Goal: Task Accomplishment & Management: Complete application form

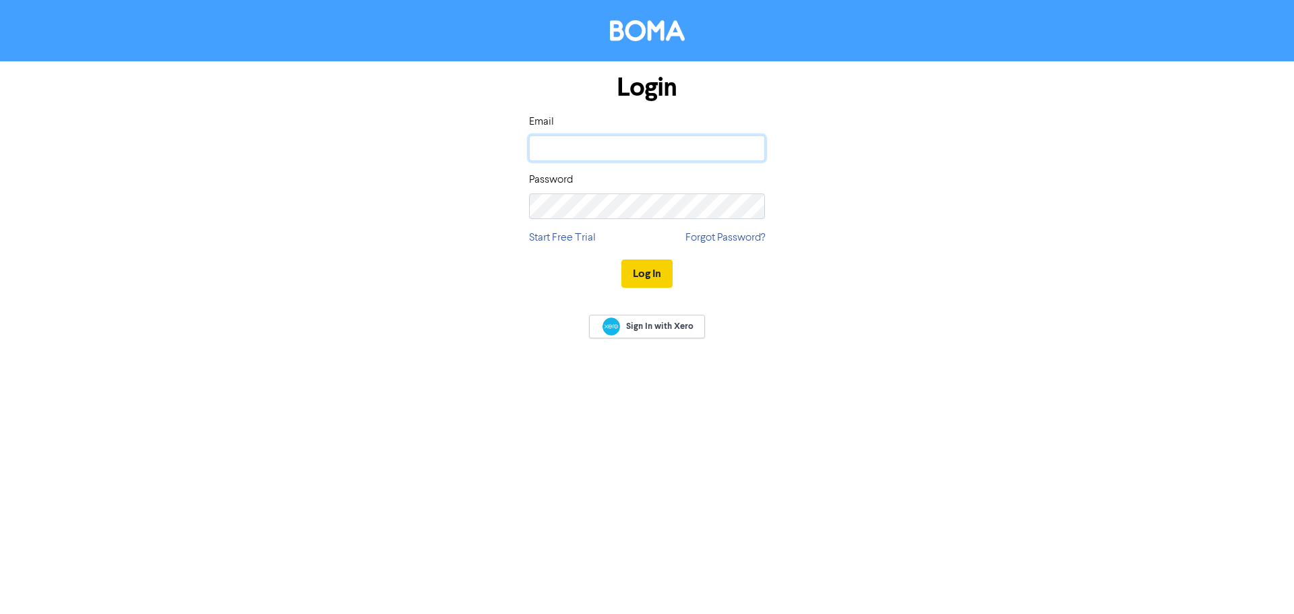
type input "[PERSON_NAME][EMAIL_ADDRESS][DOMAIN_NAME]"
click at [654, 279] on button "Log In" at bounding box center [647, 274] width 51 height 28
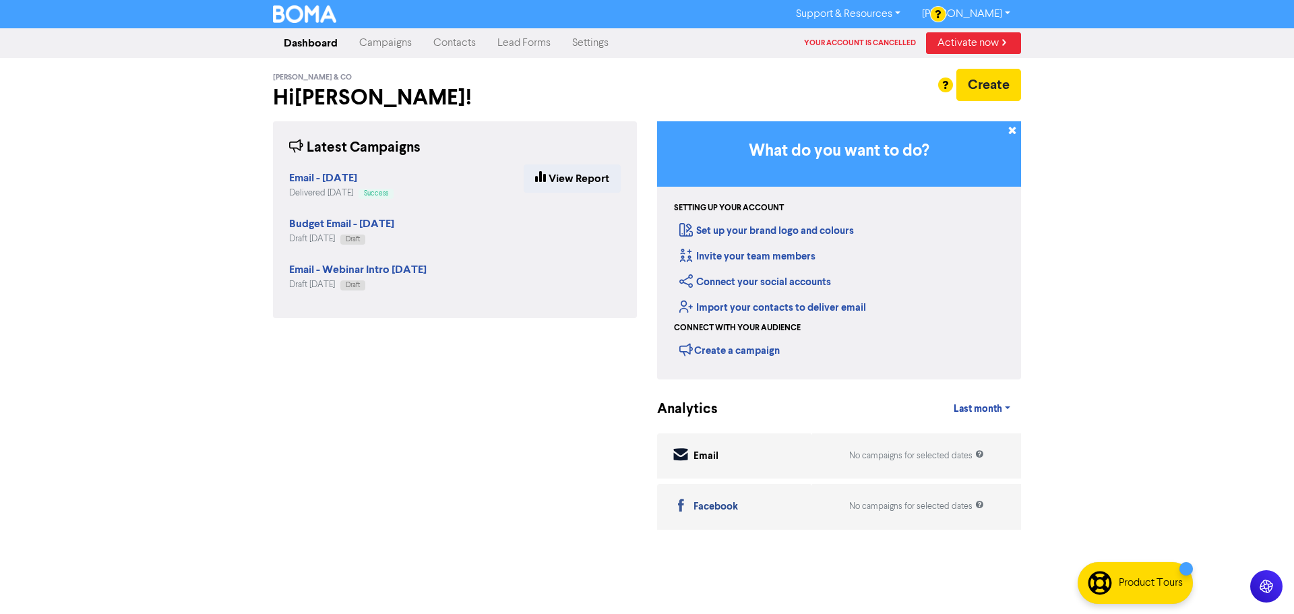
click at [458, 36] on link "Contacts" at bounding box center [455, 43] width 64 height 27
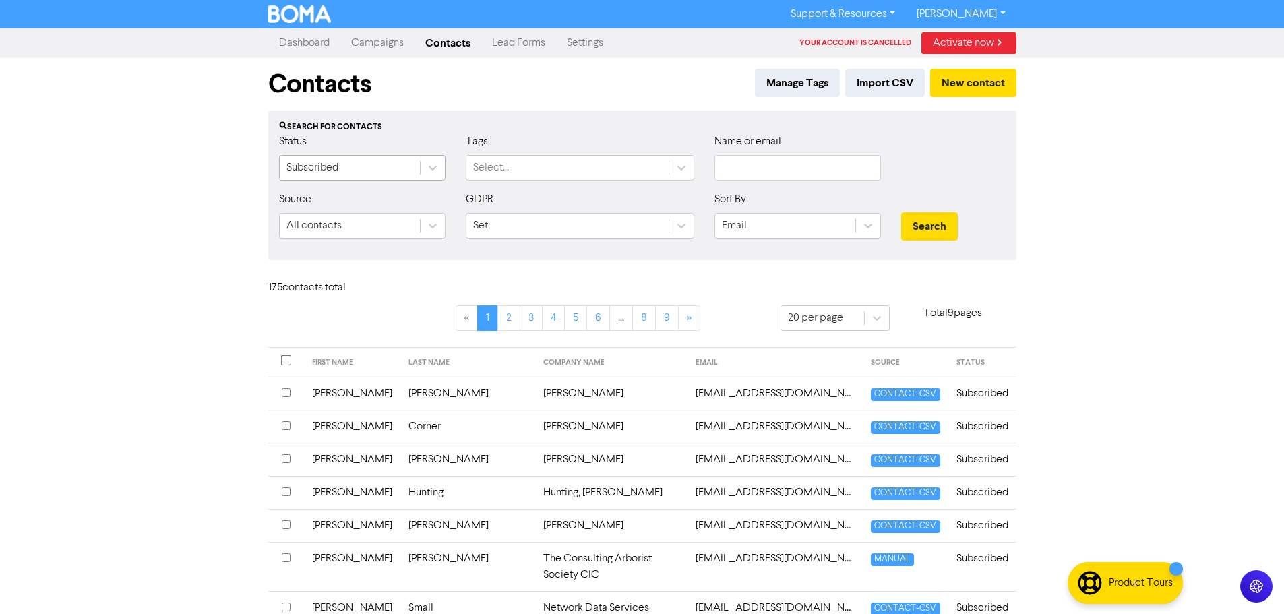
click at [369, 171] on div "Subscribed" at bounding box center [350, 168] width 140 height 24
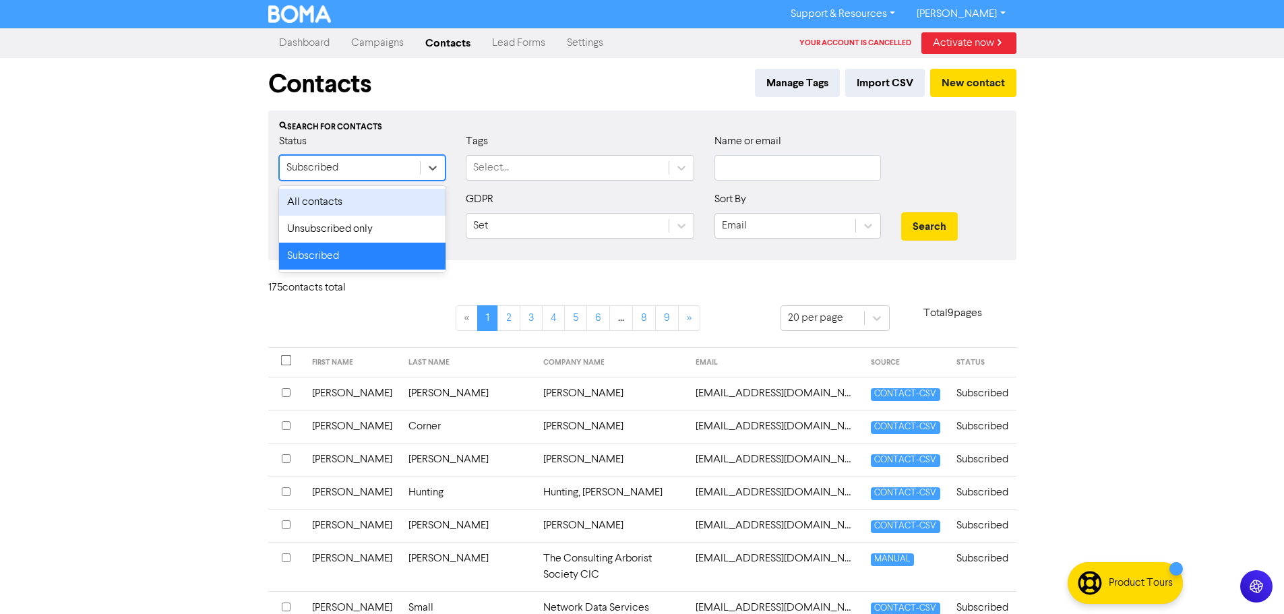
click at [330, 200] on div "All contacts" at bounding box center [362, 202] width 166 height 27
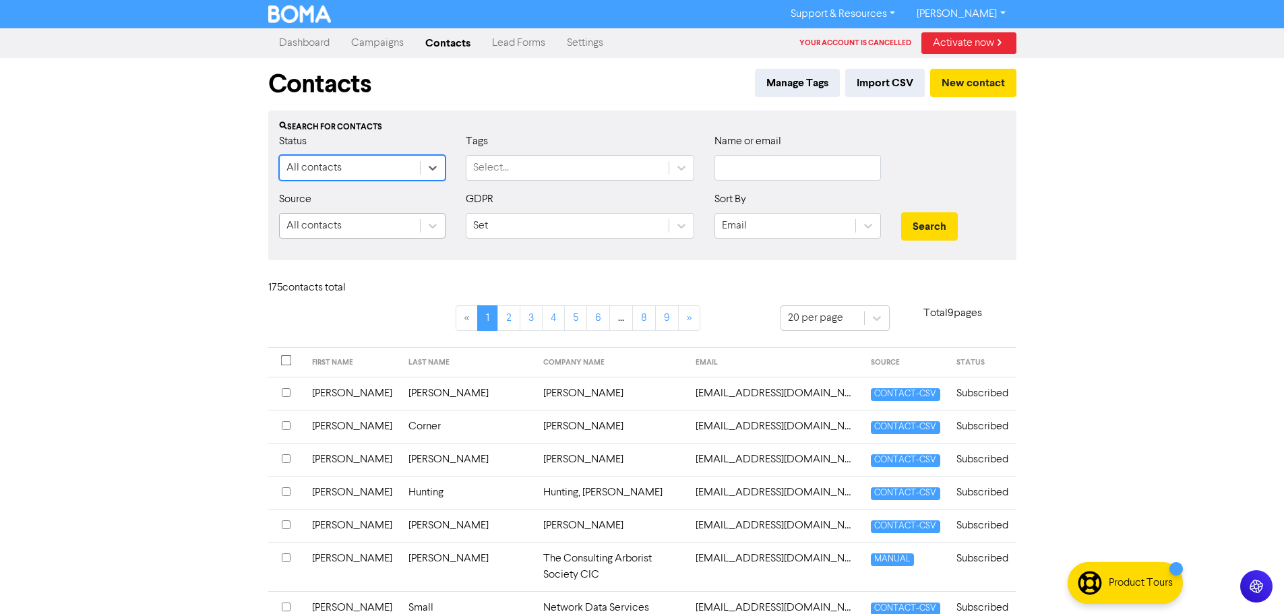
click at [332, 226] on div "All contacts" at bounding box center [313, 226] width 55 height 16
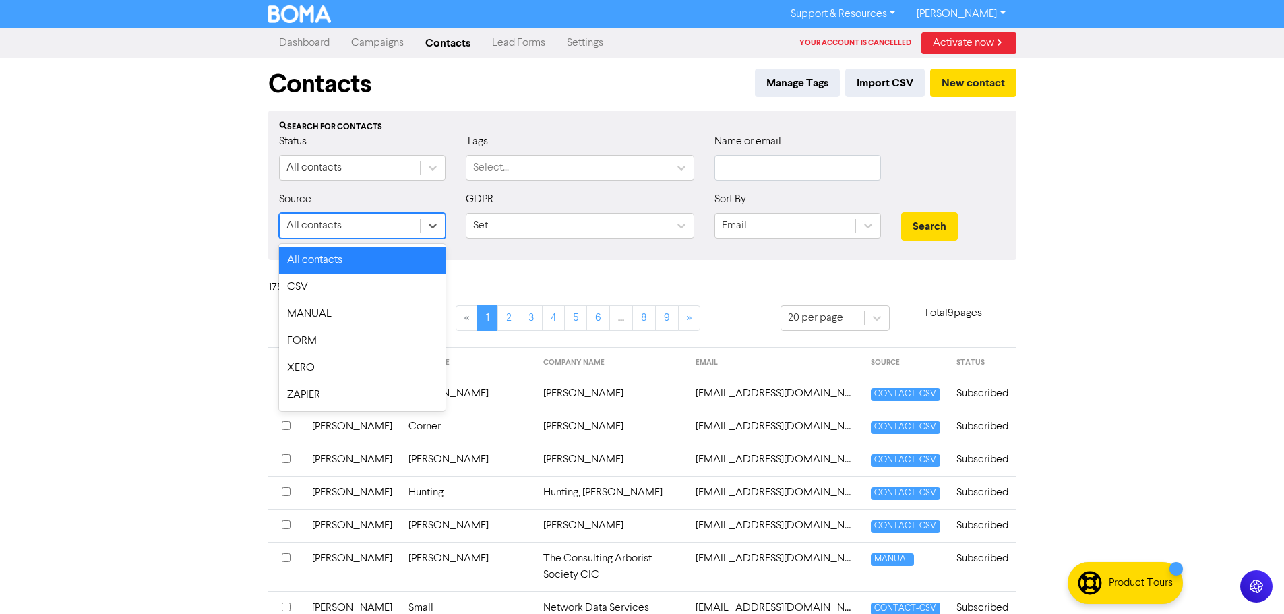
click at [337, 258] on div "All contacts" at bounding box center [362, 260] width 166 height 27
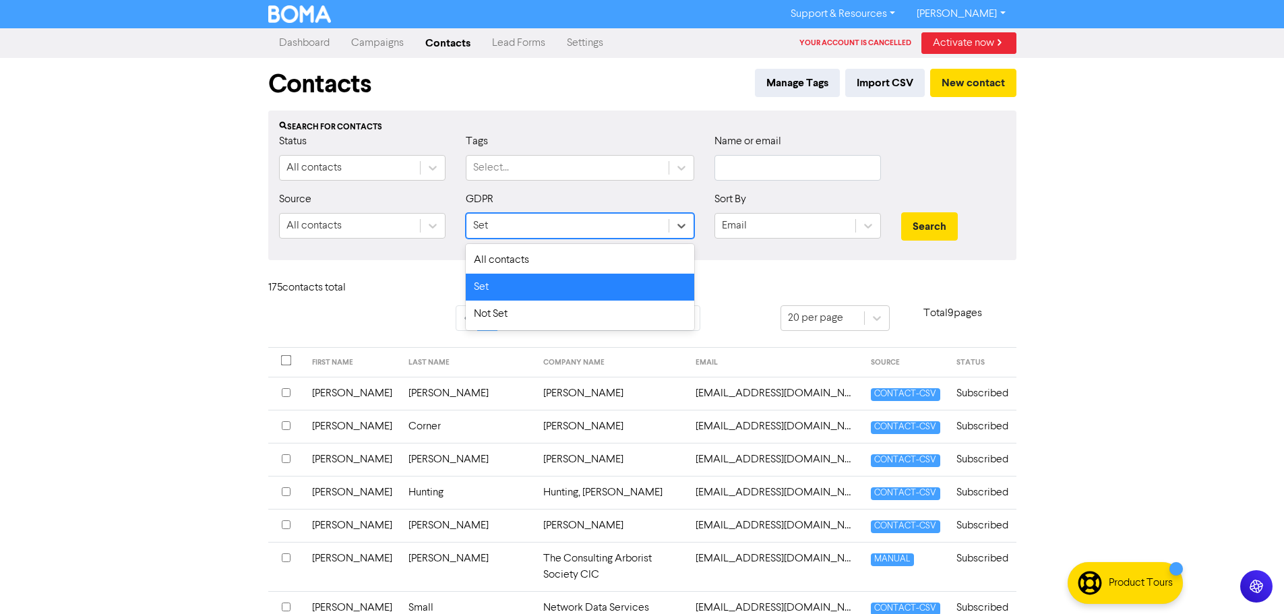
click at [524, 226] on div "Set" at bounding box center [567, 226] width 202 height 24
click at [511, 259] on div "All contacts" at bounding box center [580, 260] width 229 height 27
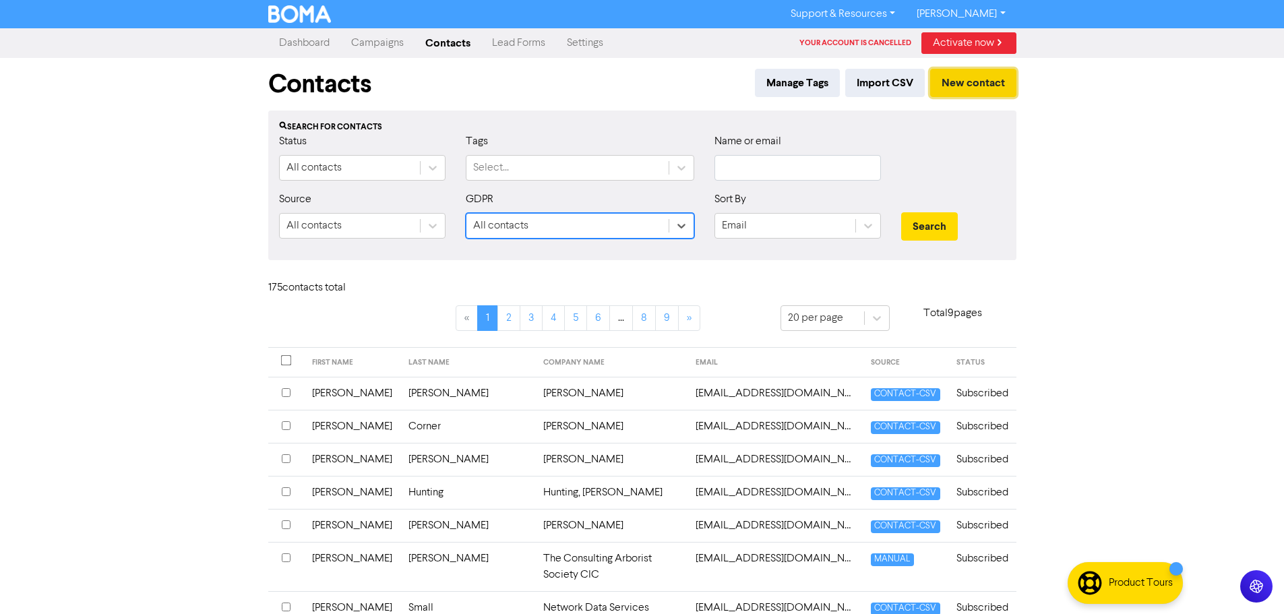
click at [962, 80] on button "New contact" at bounding box center [973, 83] width 86 height 28
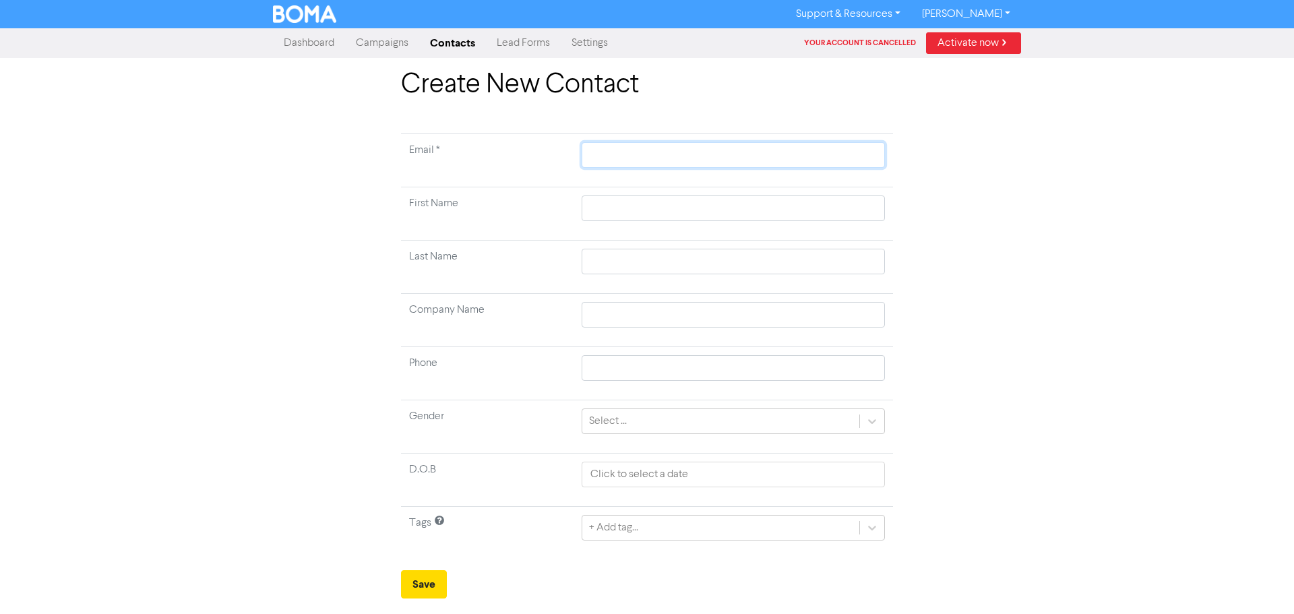
click at [605, 153] on input "text" at bounding box center [733, 155] width 303 height 26
type input "t"
type input "to"
type input "[PERSON_NAME]"
type input "[PERSON_NAME]."
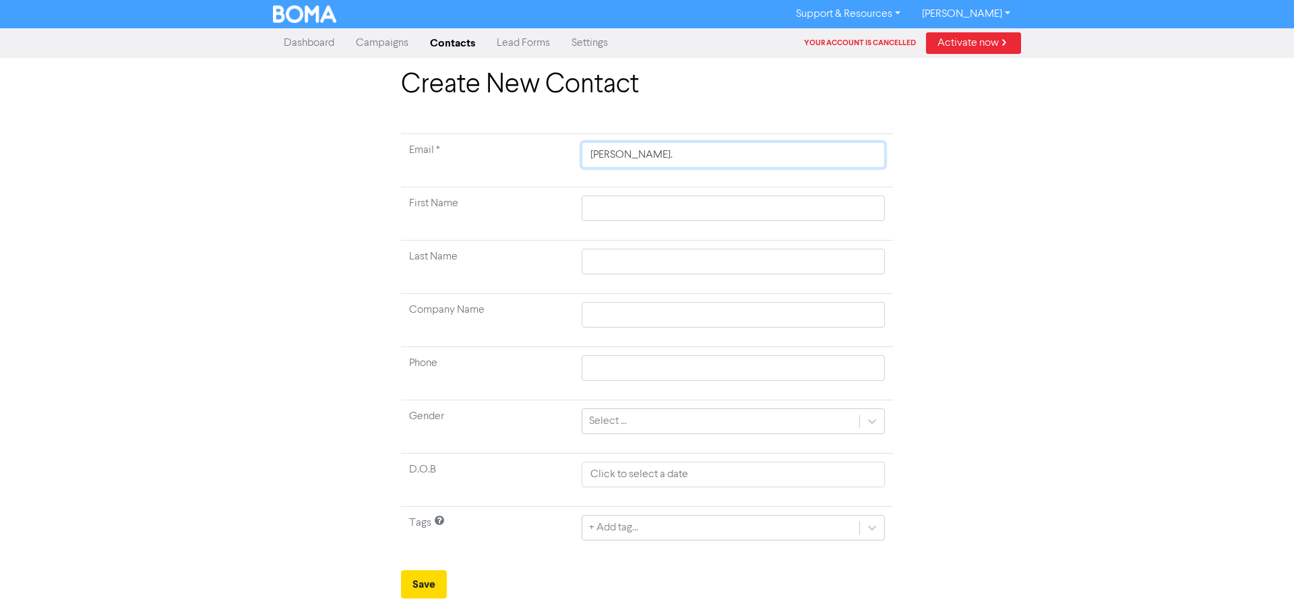
type input "[PERSON_NAME].s"
type input "[PERSON_NAME][DOMAIN_NAME]"
type input "[PERSON_NAME].sol"
type input "[PERSON_NAME].sola"
type input "[PERSON_NAME][DOMAIN_NAME]"
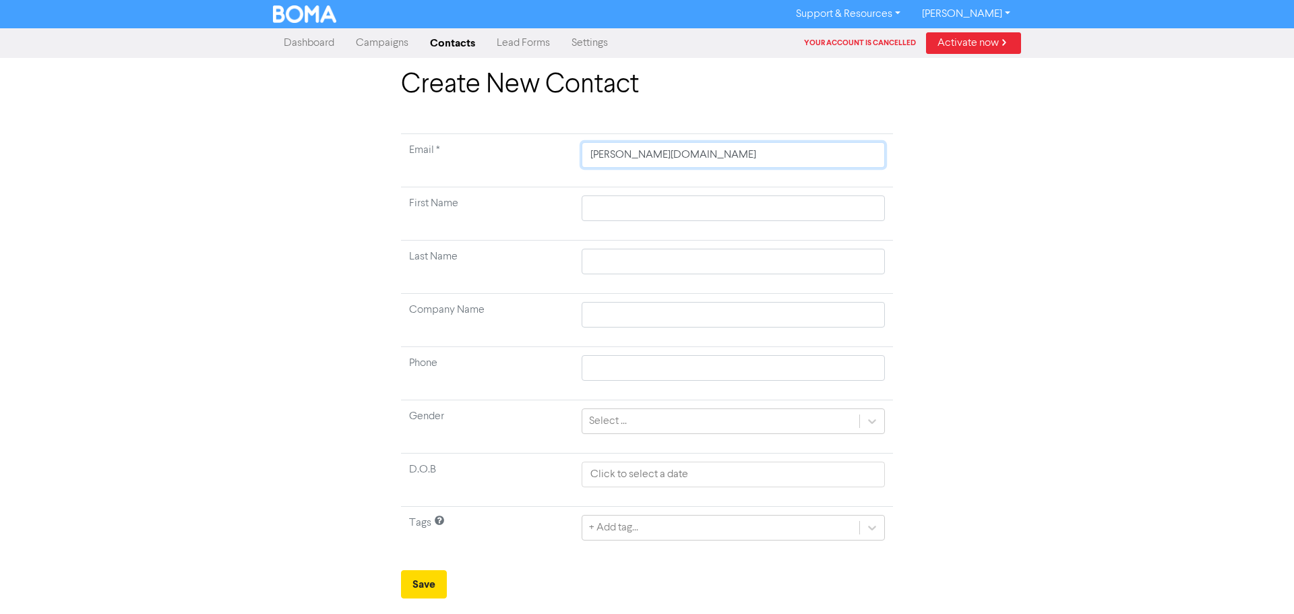
type input "[PERSON_NAME].solars"
type input "[PERSON_NAME].solarsv"
type input "[PERSON_NAME].solarsvi"
type input "[PERSON_NAME].solarsvie"
type input "[PERSON_NAME].solarsview"
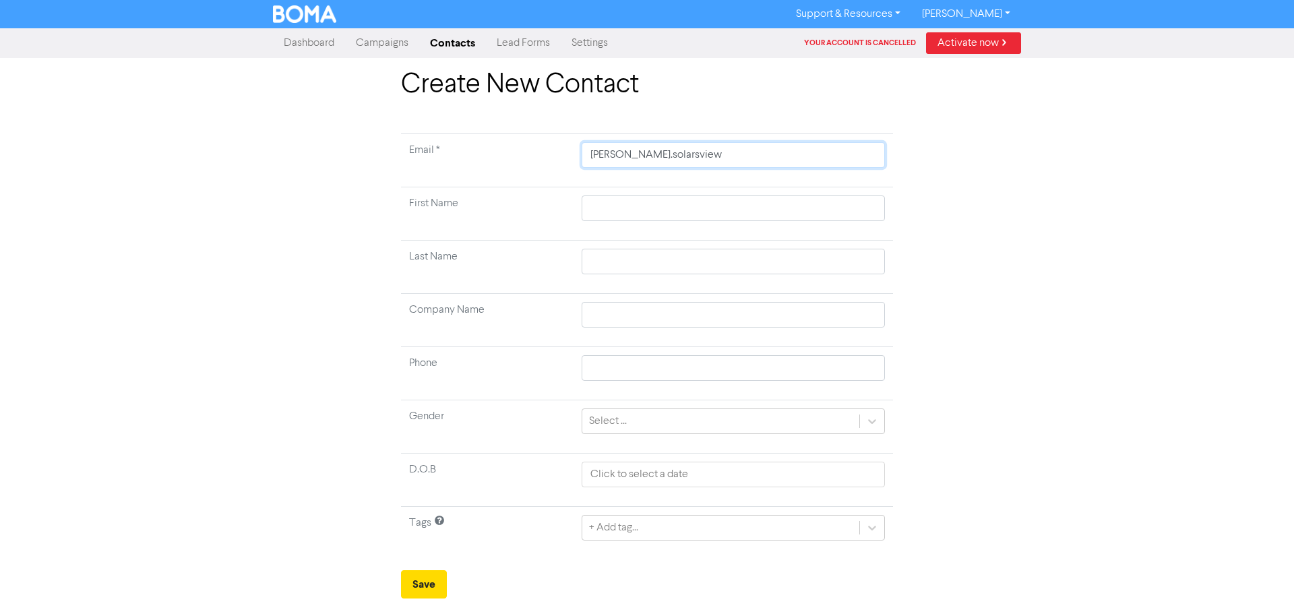
type input "[PERSON_NAME].solarsview@"
type input "[PERSON_NAME].solarsview@o"
type input "[PERSON_NAME].solarsview@ou"
type input "[PERSON_NAME].solarsview@out"
type input "[PERSON_NAME].solarsview@outl"
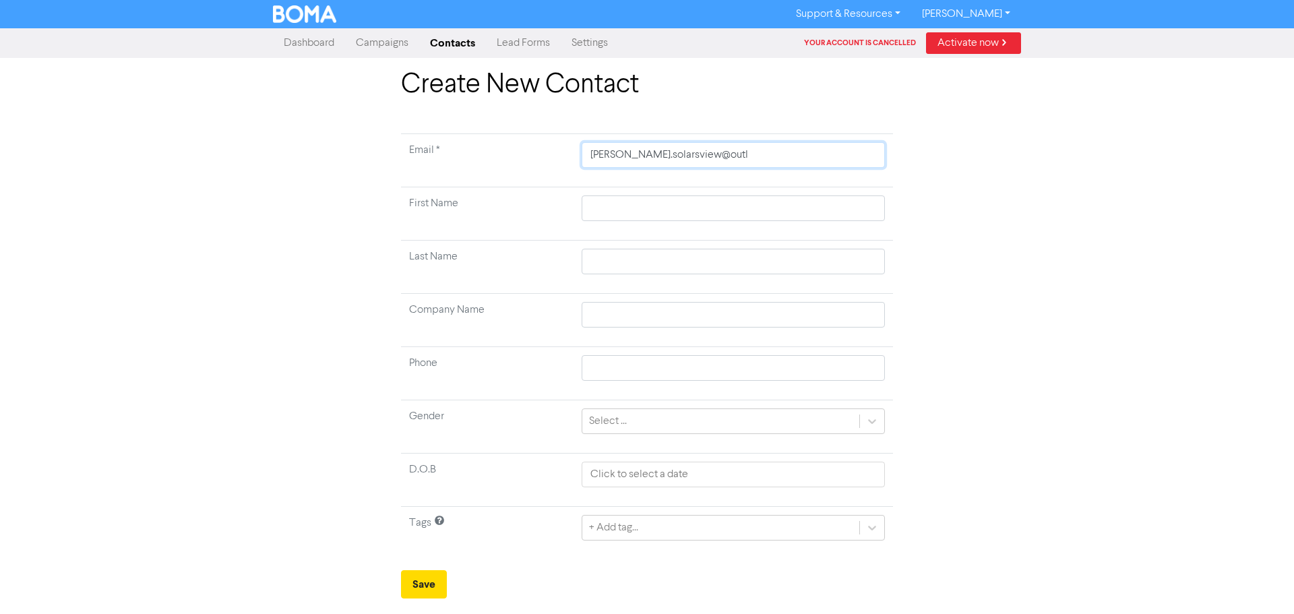
type input "[PERSON_NAME].solarsview@outlo"
type input "[PERSON_NAME].solarsview@outloo"
type input "[PERSON_NAME][EMAIL_ADDRESS]"
type input "[PERSON_NAME][EMAIL_ADDRESS]."
type input "[PERSON_NAME].solarsview@outlook.c"
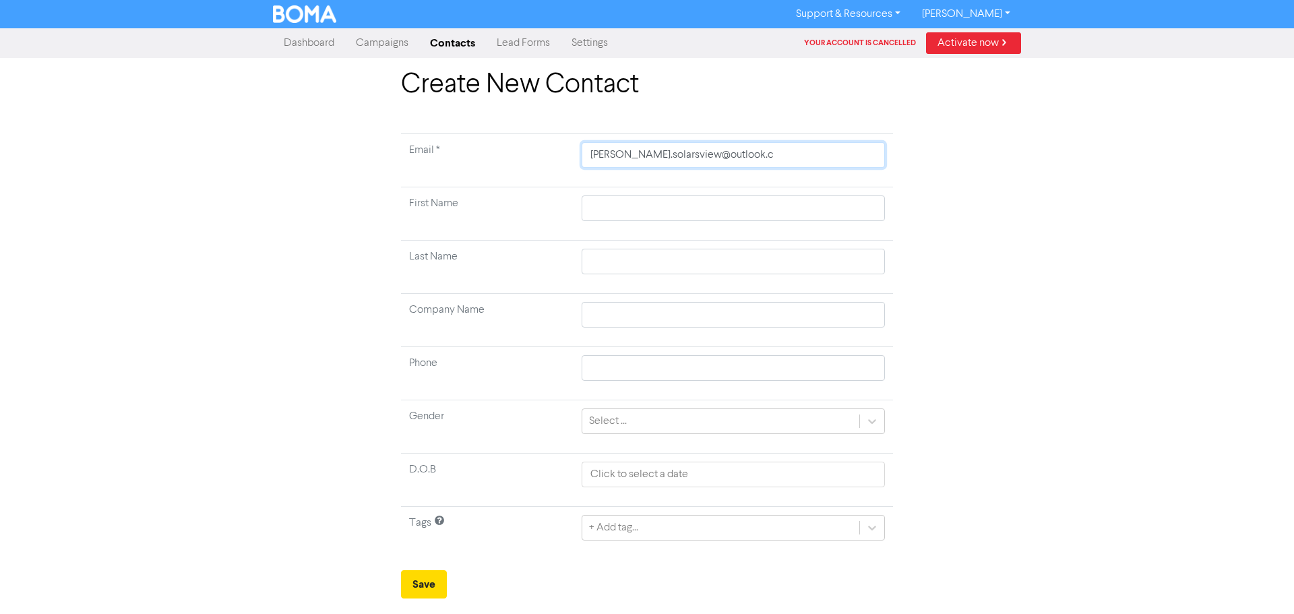
type input "[PERSON_NAME][EMAIL_ADDRESS][DOMAIN_NAME]"
click at [625, 156] on input "[PERSON_NAME][EMAIL_ADDRESS][DOMAIN_NAME]" at bounding box center [733, 155] width 303 height 26
type input "[PERSON_NAME][EMAIL_ADDRESS][DOMAIN_NAME]"
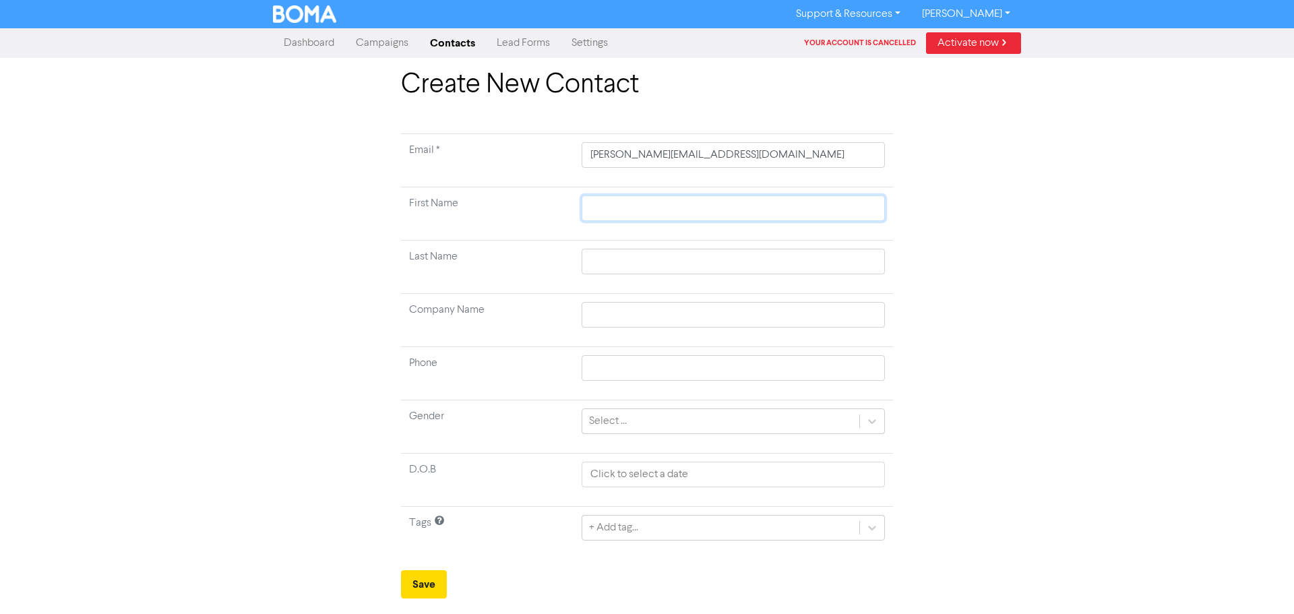
click at [637, 207] on input "text" at bounding box center [733, 208] width 303 height 26
type input "T"
type input "Th"
type input "Thm"
type input "Thma"
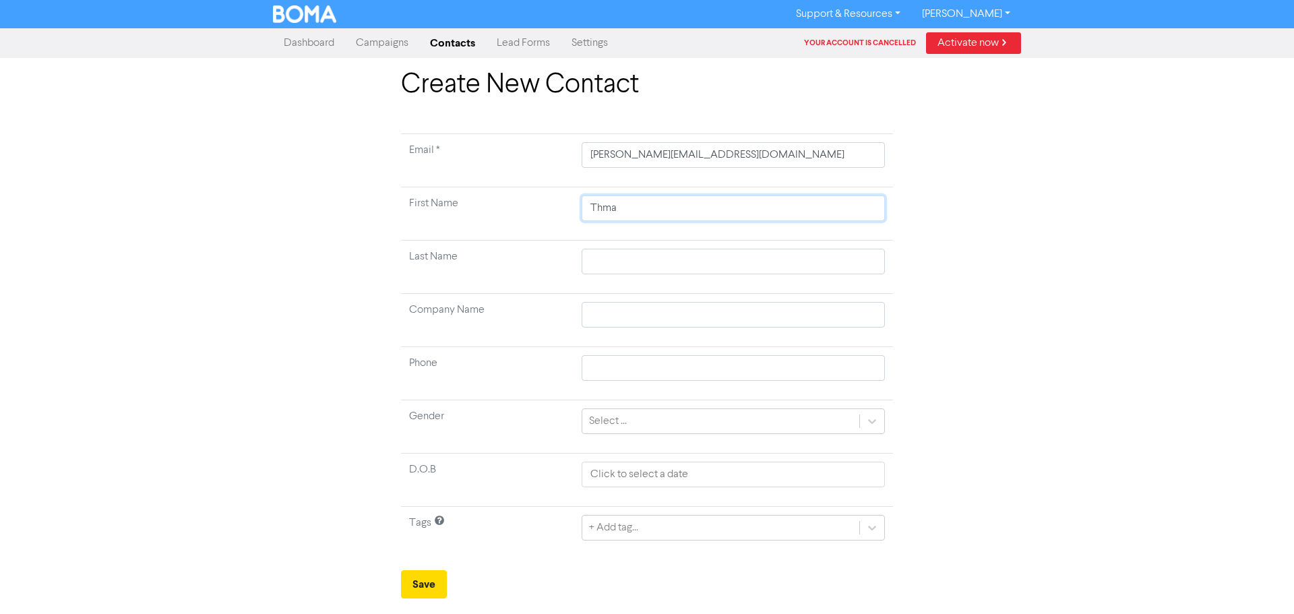
type input "[PERSON_NAME]"
type input "Thma"
type input "Thm"
type input "Th"
type input "Tho"
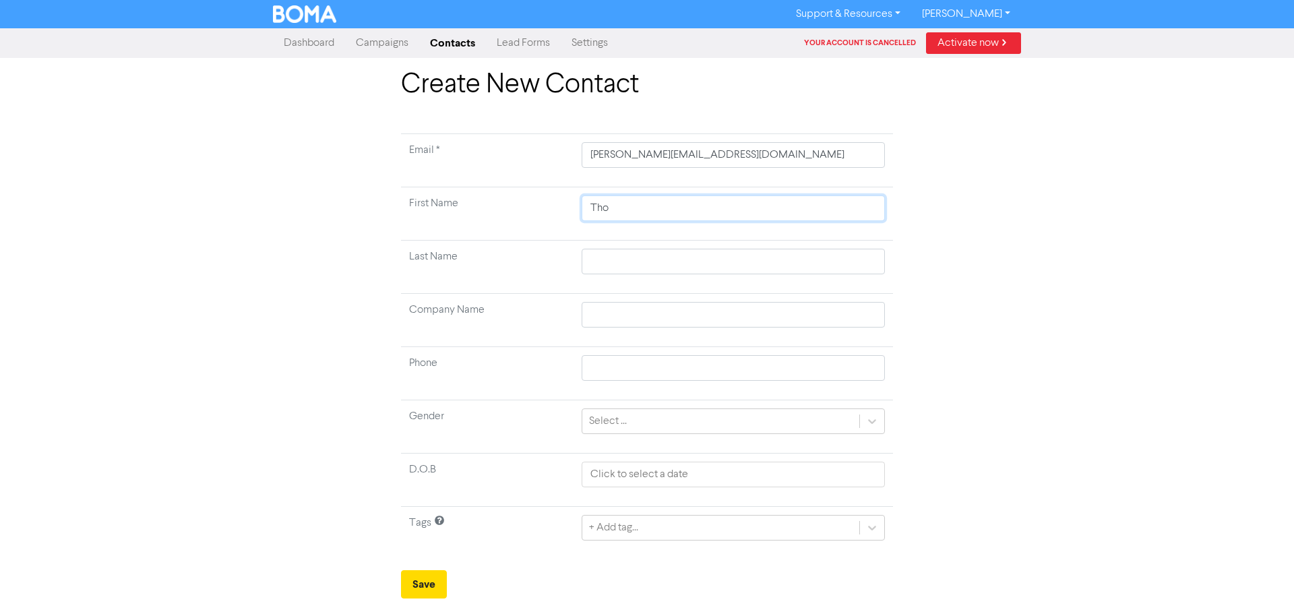
type input "[PERSON_NAME]"
click at [607, 260] on input "text" at bounding box center [733, 262] width 303 height 26
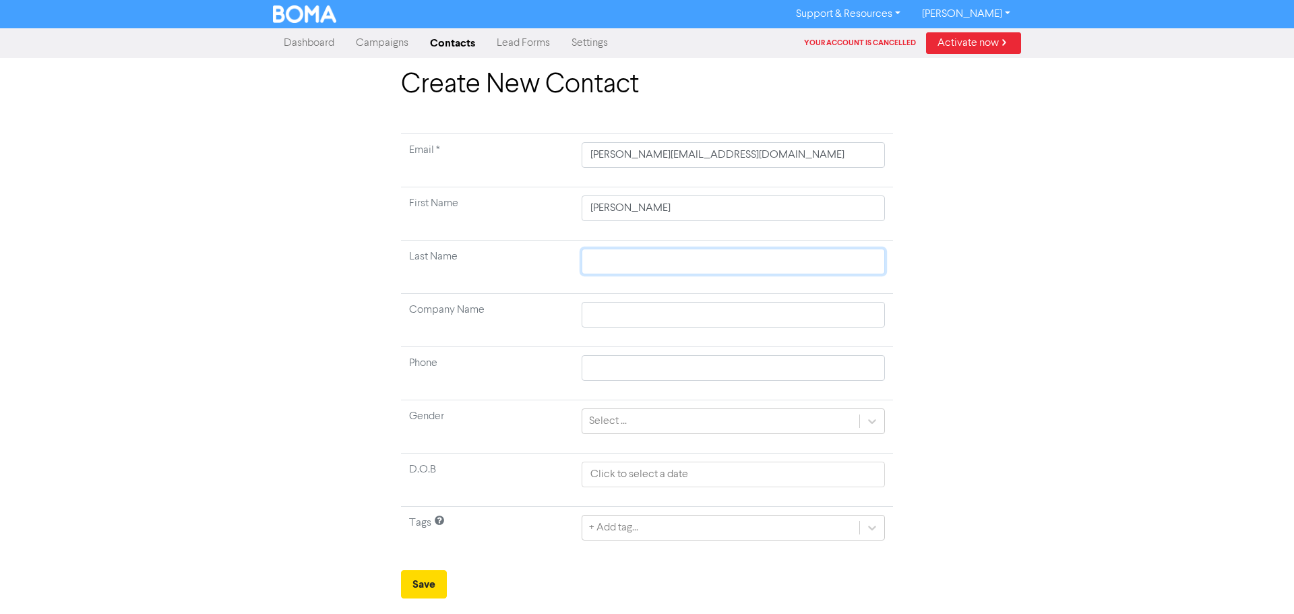
type input "M"
type input "Mo"
type input "Mor"
type input "Morr"
type input "Morri"
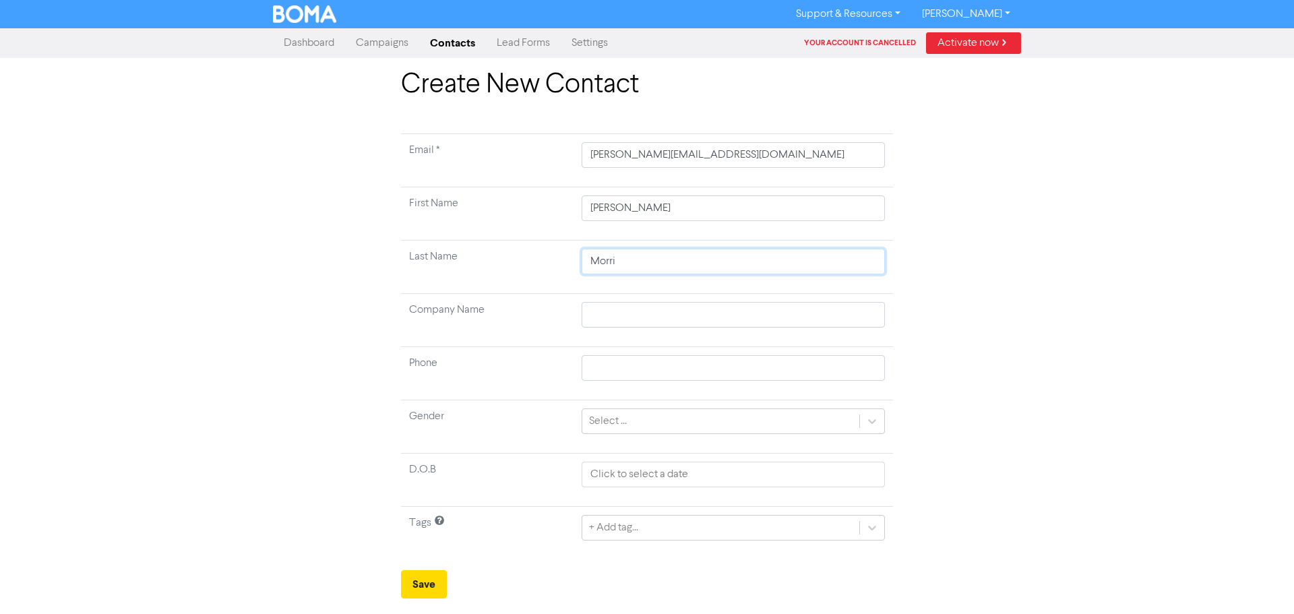
type input "[PERSON_NAME]"
click at [611, 313] on input "text" at bounding box center [733, 315] width 303 height 26
type input "S"
type input "So"
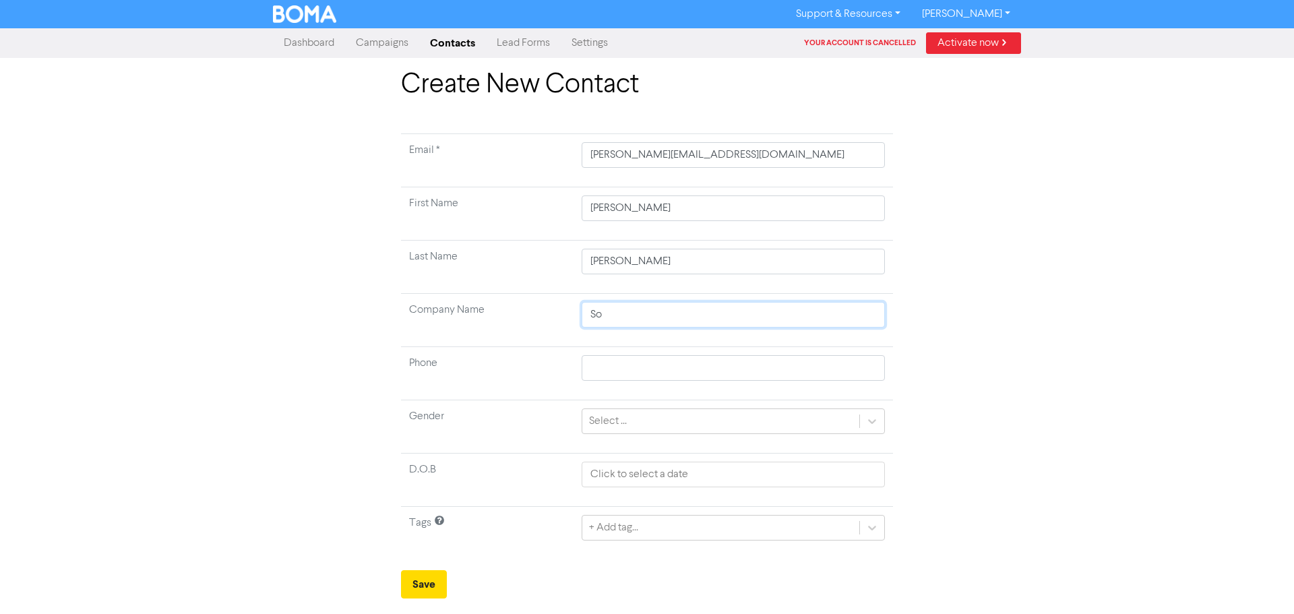
type input "Sol"
type input "Soll"
type input "Solla"
type input "Sollar"
type input "[PERSON_NAME]"
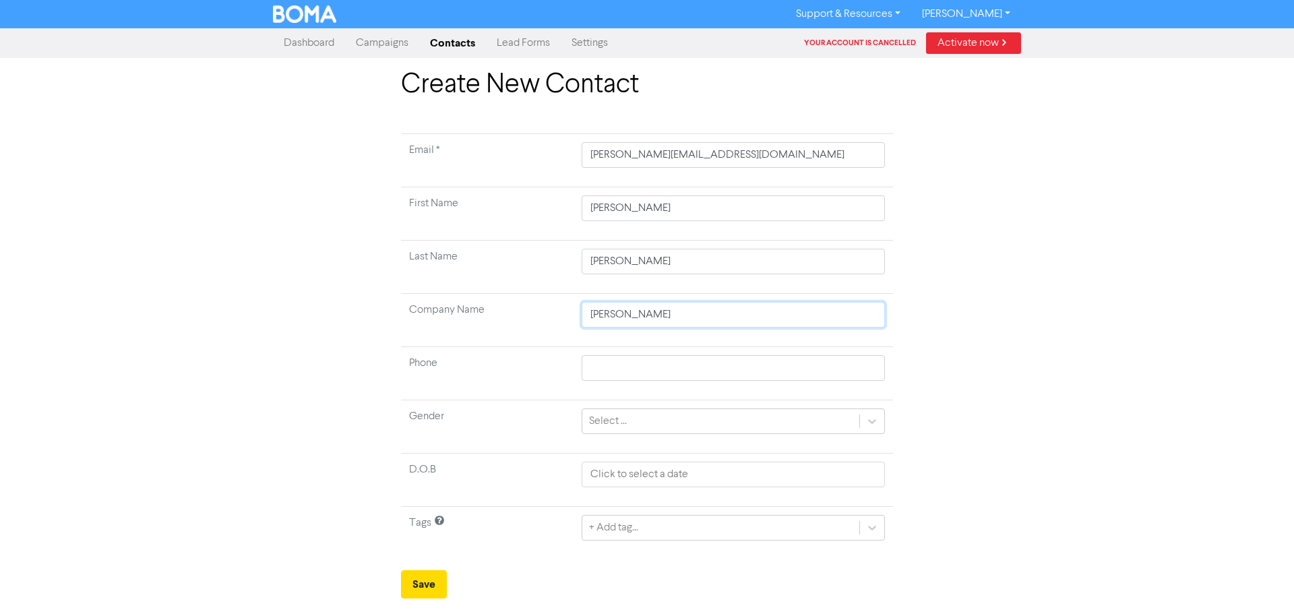
type input "[PERSON_NAME]"
type input "[PERSON_NAME] V"
type input "[PERSON_NAME] Vi"
type input "[PERSON_NAME] Vie"
type input "[PERSON_NAME] View"
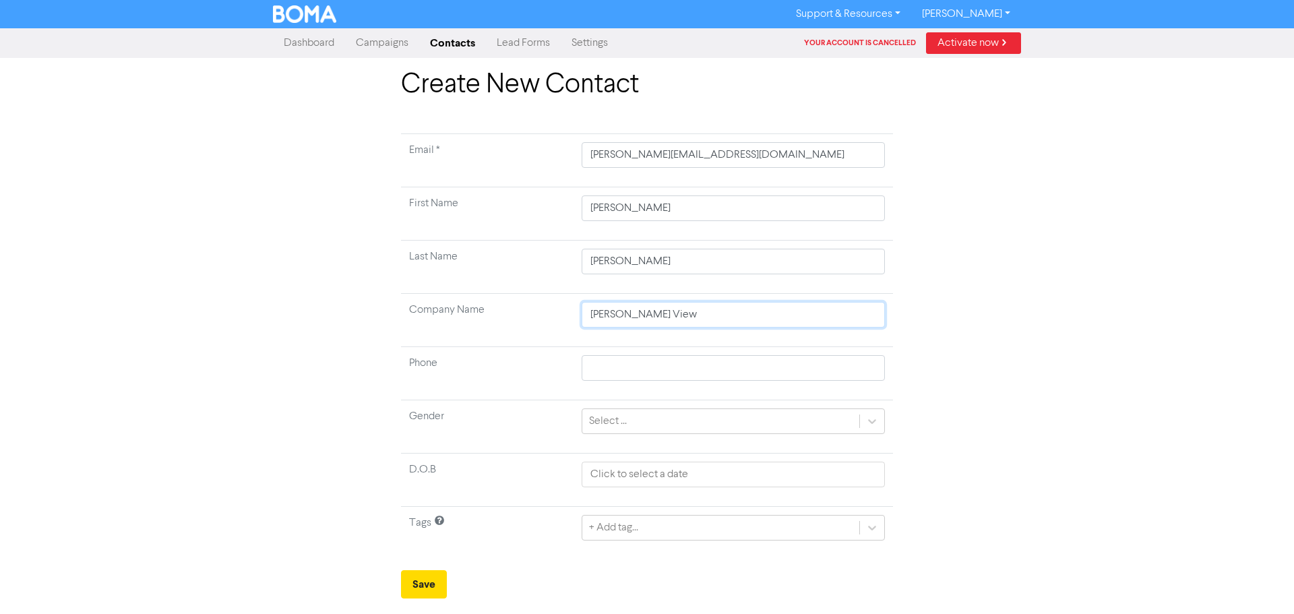
type input "[PERSON_NAME] View"
type input "[PERSON_NAME] View L"
type input "[PERSON_NAME] View Lt"
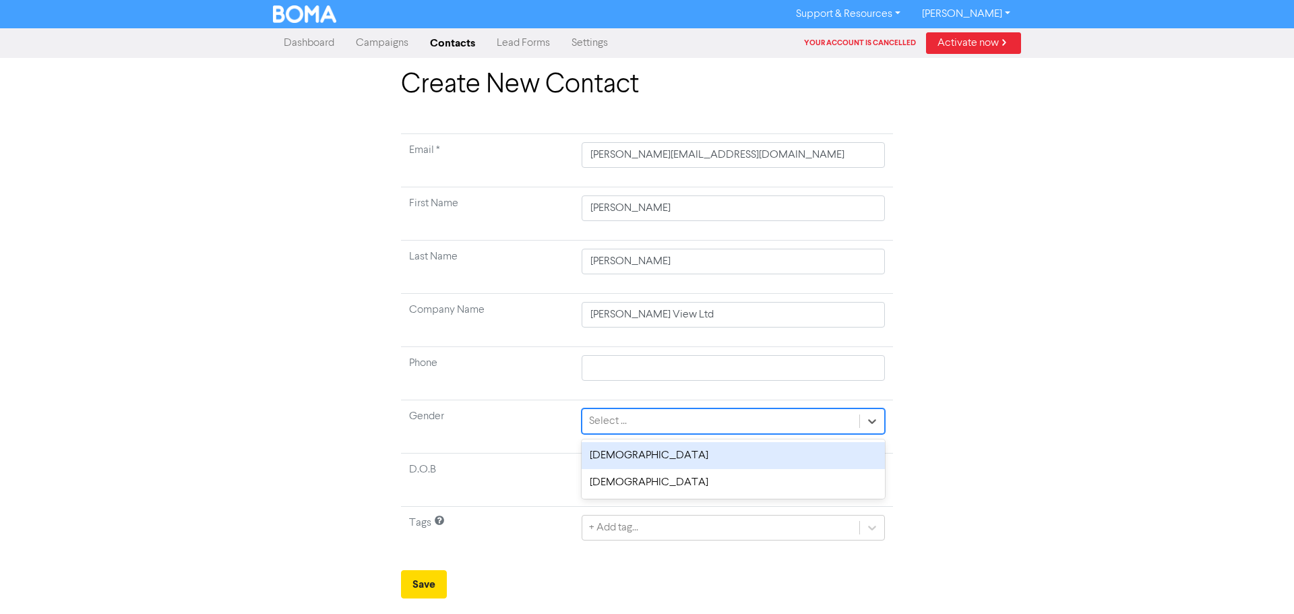
drag, startPoint x: 693, startPoint y: 423, endPoint x: 967, endPoint y: 441, distance: 274.2
click at [694, 423] on div "Select ..." at bounding box center [720, 421] width 277 height 24
click at [614, 460] on div "[DEMOGRAPHIC_DATA]" at bounding box center [733, 455] width 303 height 27
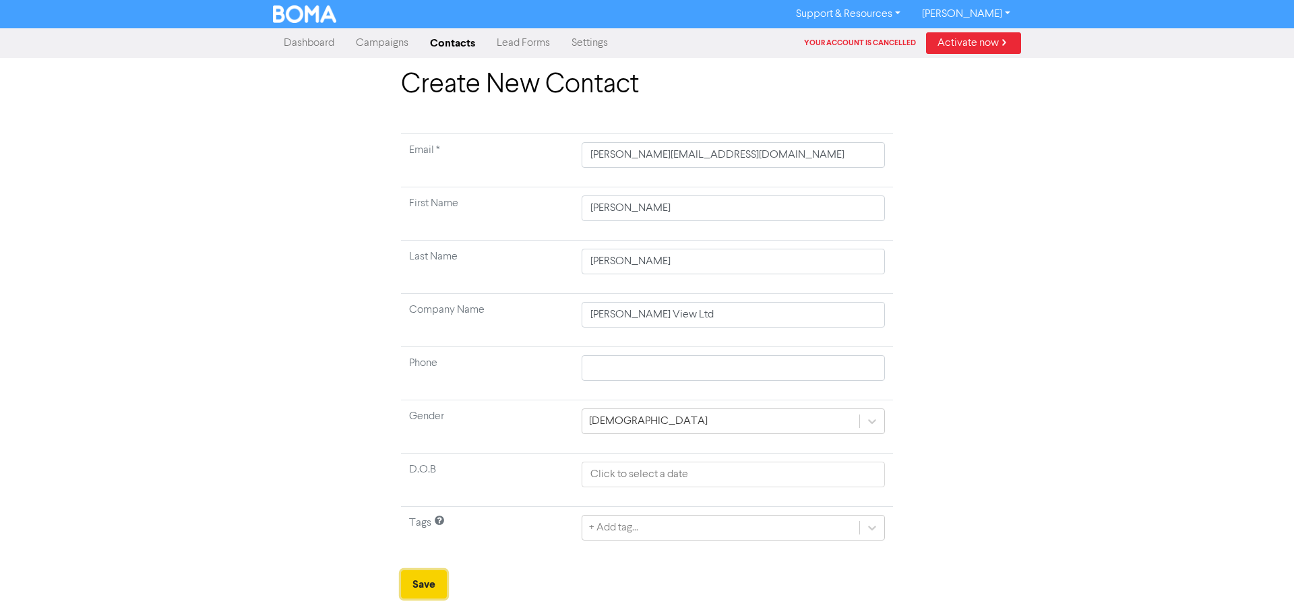
click at [419, 586] on button "Save" at bounding box center [424, 584] width 46 height 28
